Goal: Task Accomplishment & Management: Use online tool/utility

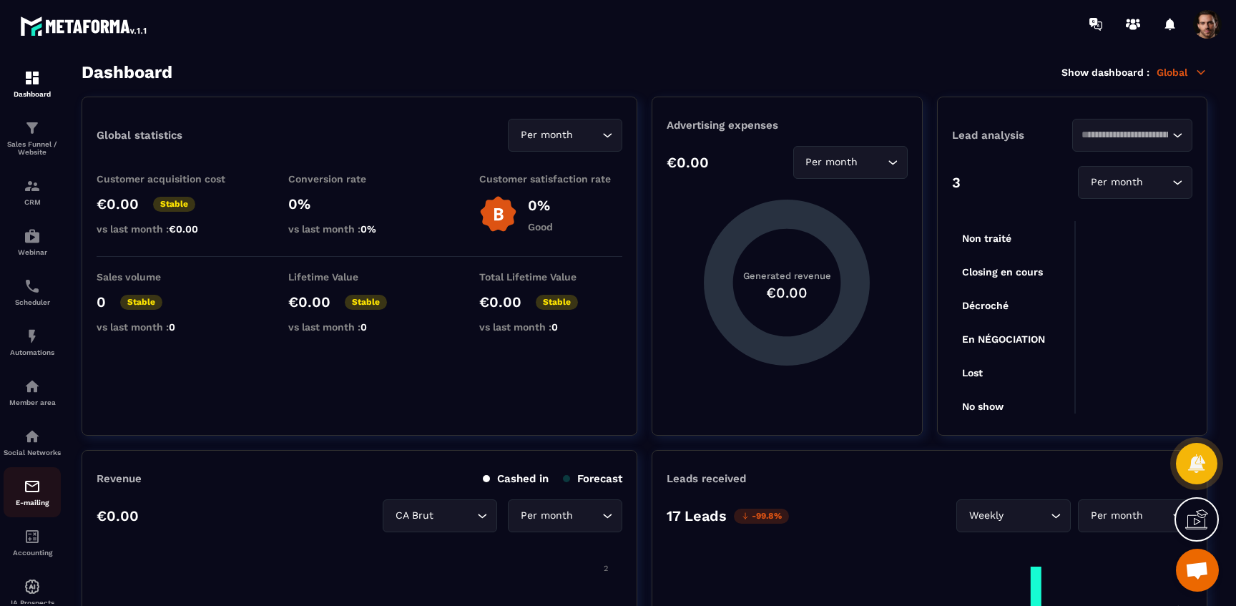
click at [34, 495] on img at bounding box center [32, 486] width 17 height 17
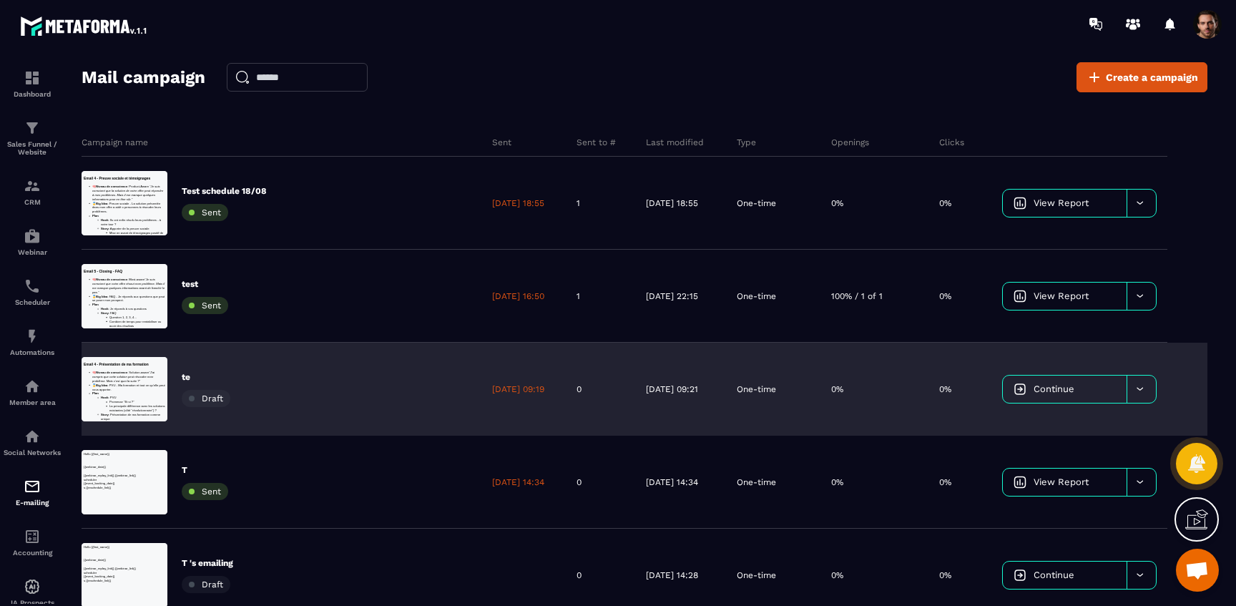
click at [1074, 393] on span "Continue" at bounding box center [1054, 388] width 41 height 11
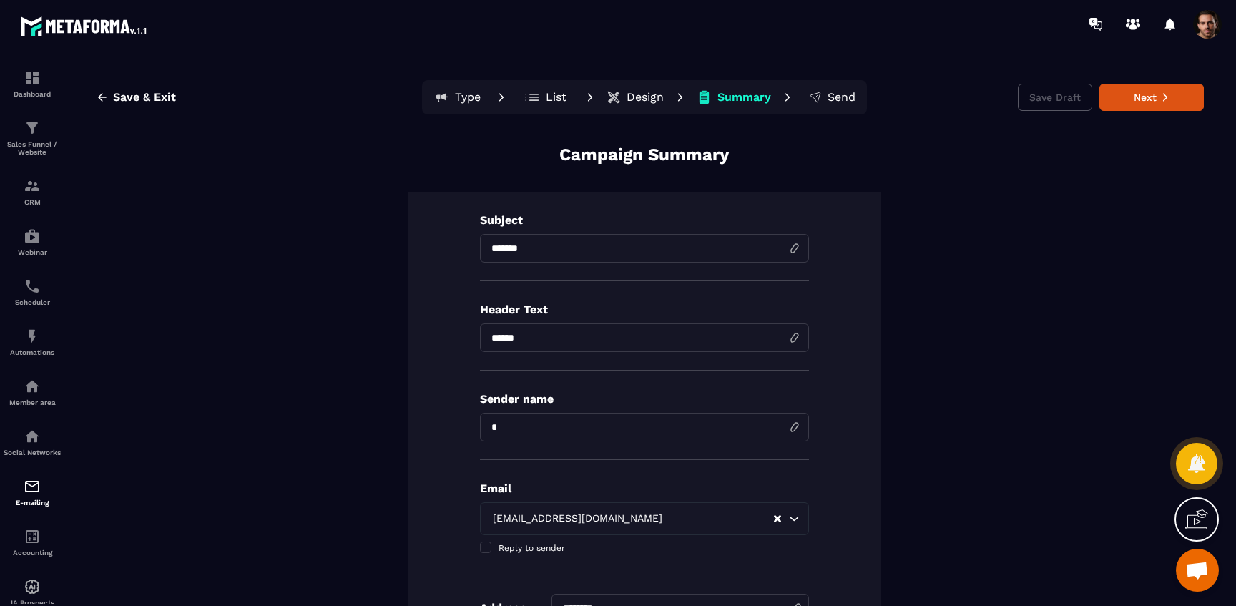
click at [640, 100] on p "Design" at bounding box center [645, 97] width 37 height 14
